Goal: Information Seeking & Learning: Learn about a topic

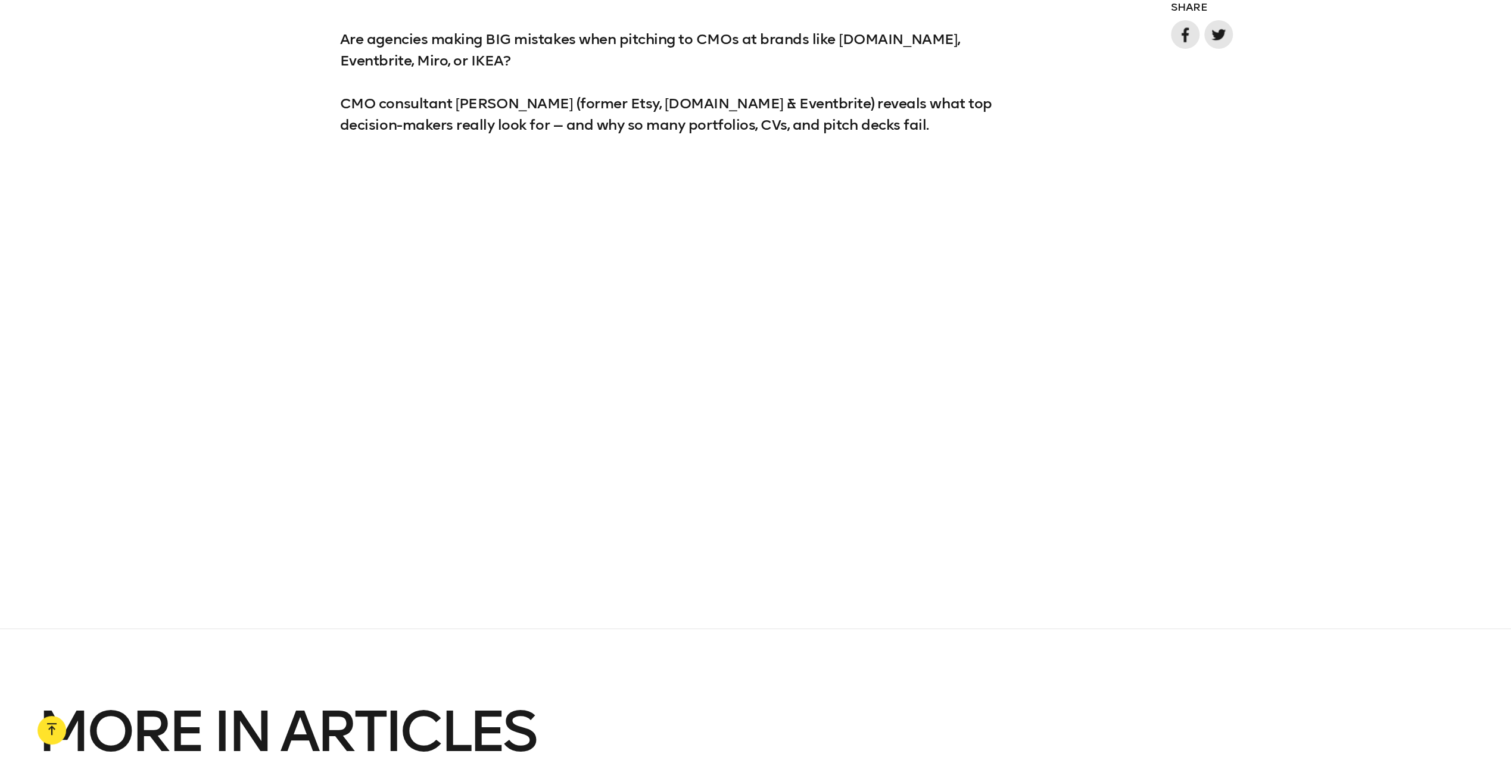
scroll to position [1548, 0]
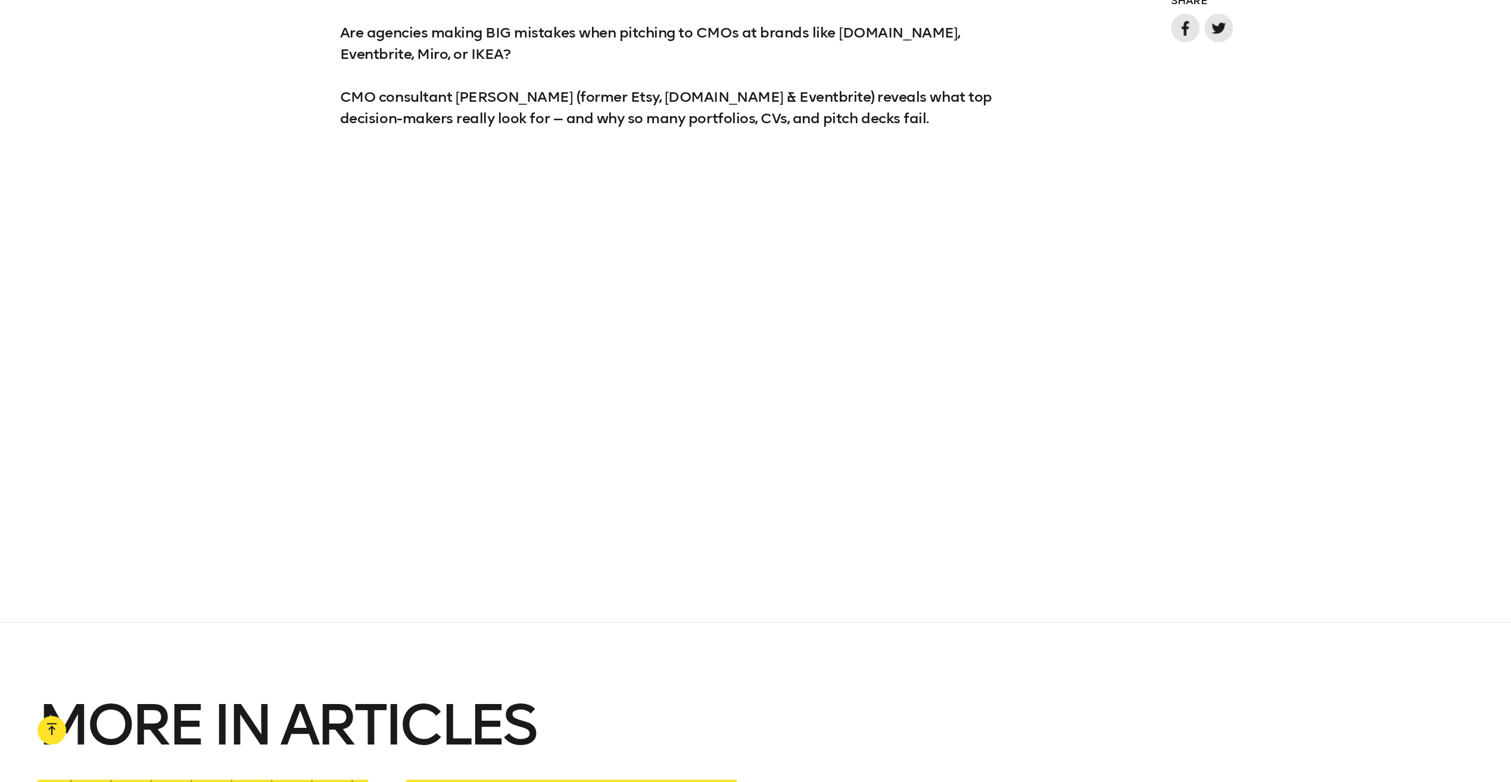
click at [1398, 361] on div at bounding box center [755, 356] width 1511 height 379
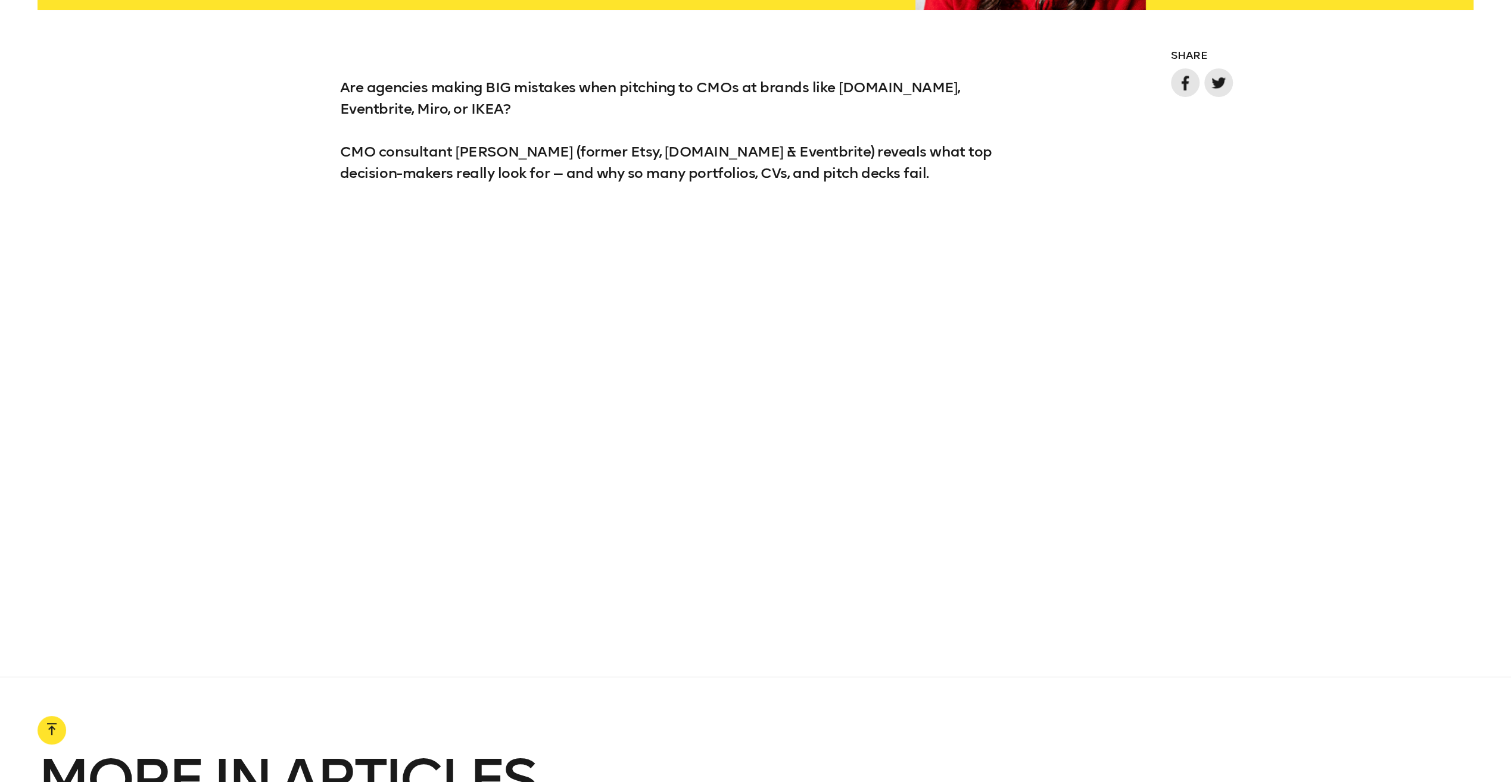
scroll to position [1474, 0]
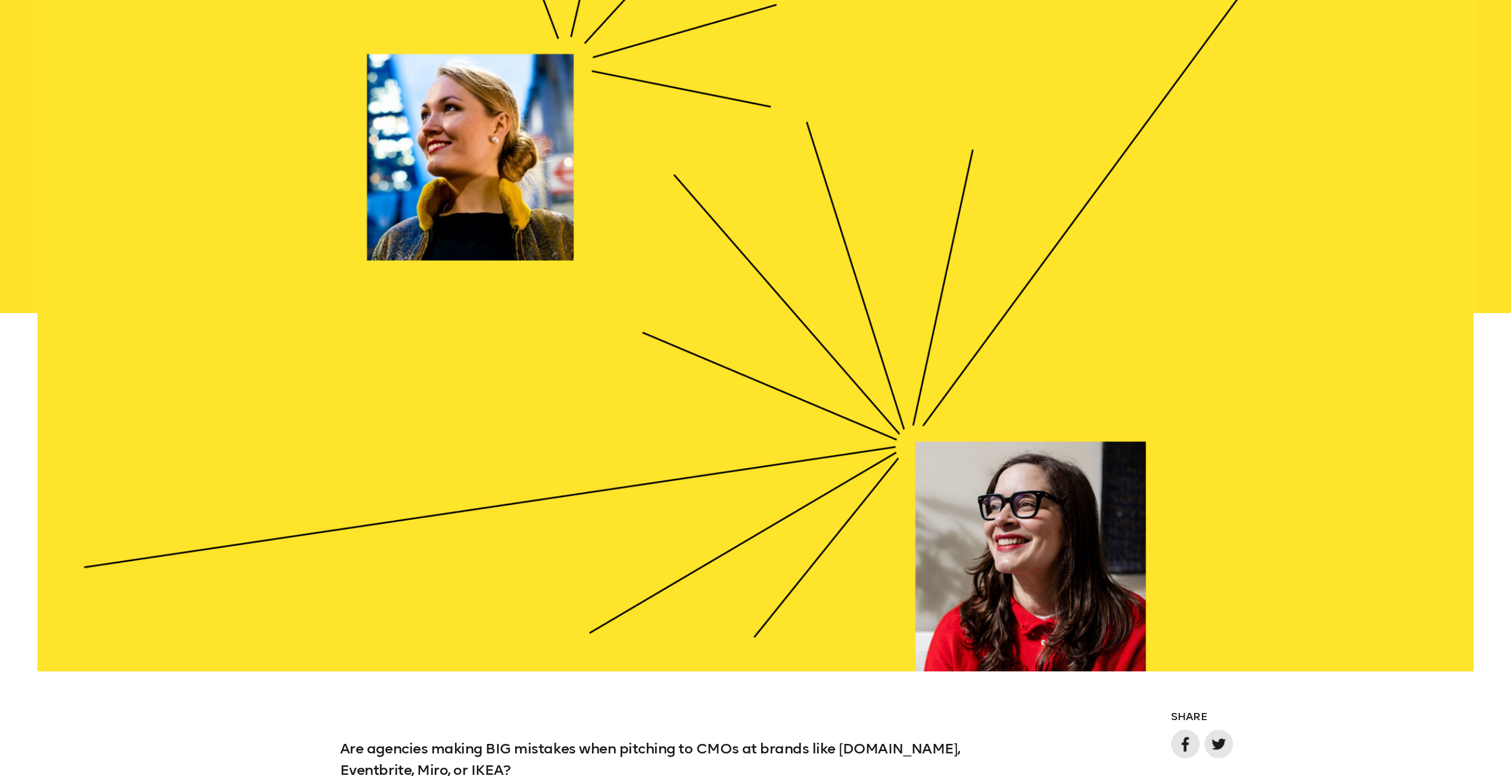
scroll to position [834, 0]
